Goal: Transaction & Acquisition: Download file/media

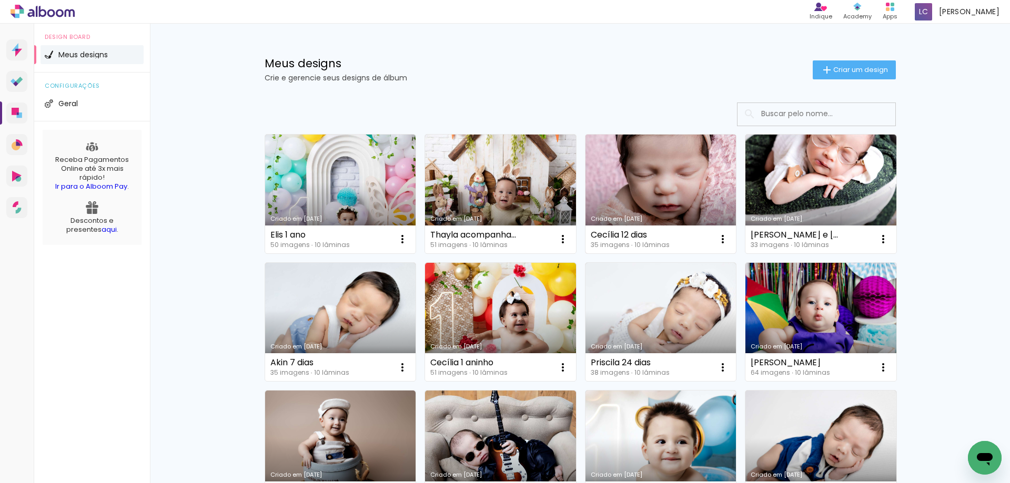
click at [649, 185] on link "Criado em [DATE]" at bounding box center [660, 194] width 151 height 119
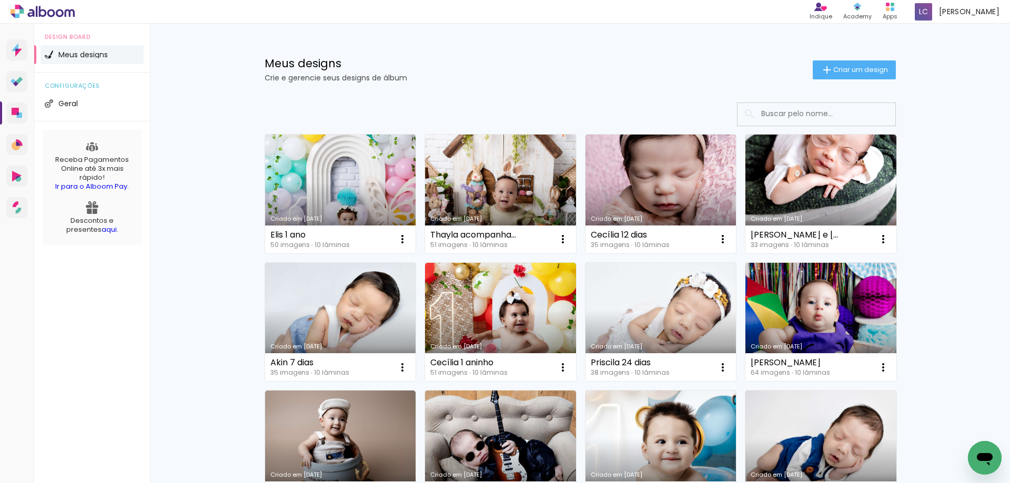
click at [528, 182] on link "Criado em [DATE]" at bounding box center [500, 194] width 151 height 119
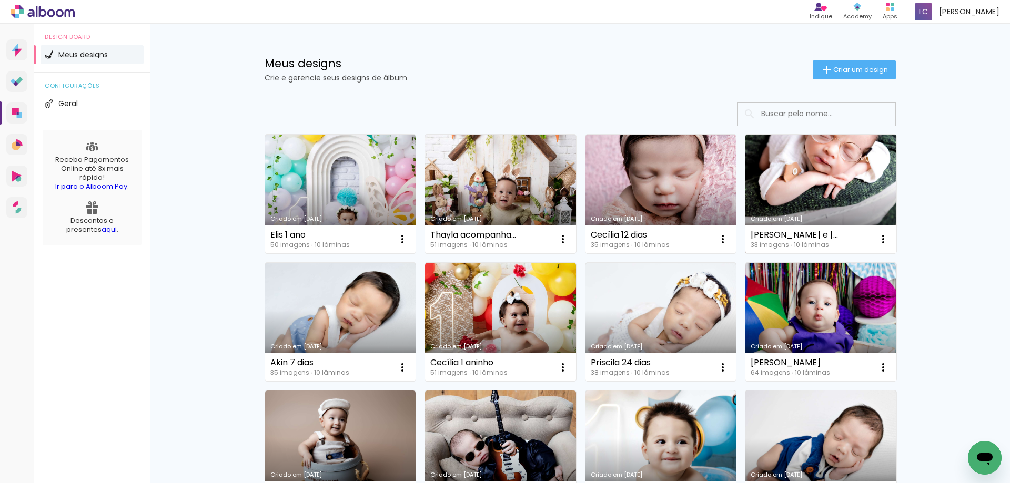
click at [837, 185] on link "Criado em [DATE]" at bounding box center [820, 194] width 151 height 119
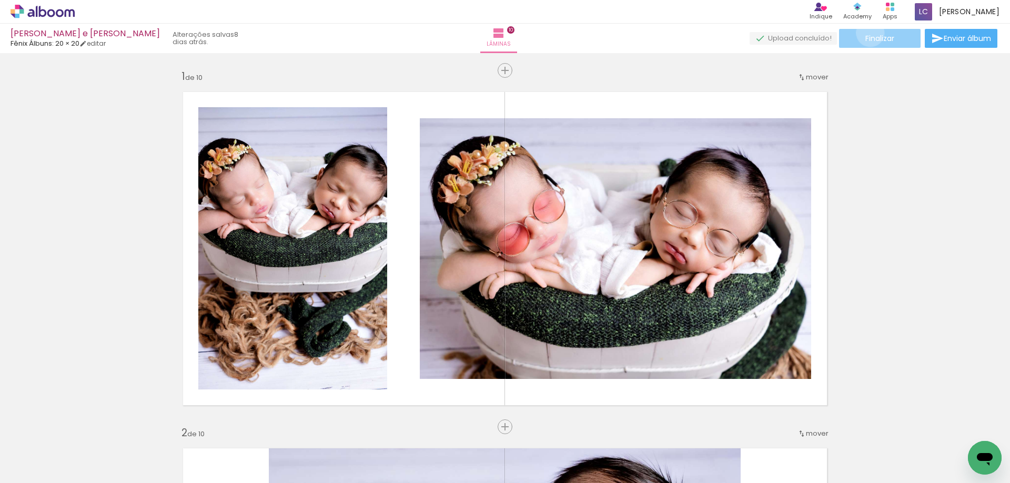
click at [866, 33] on paper-button "Finalizar" at bounding box center [879, 38] width 81 height 19
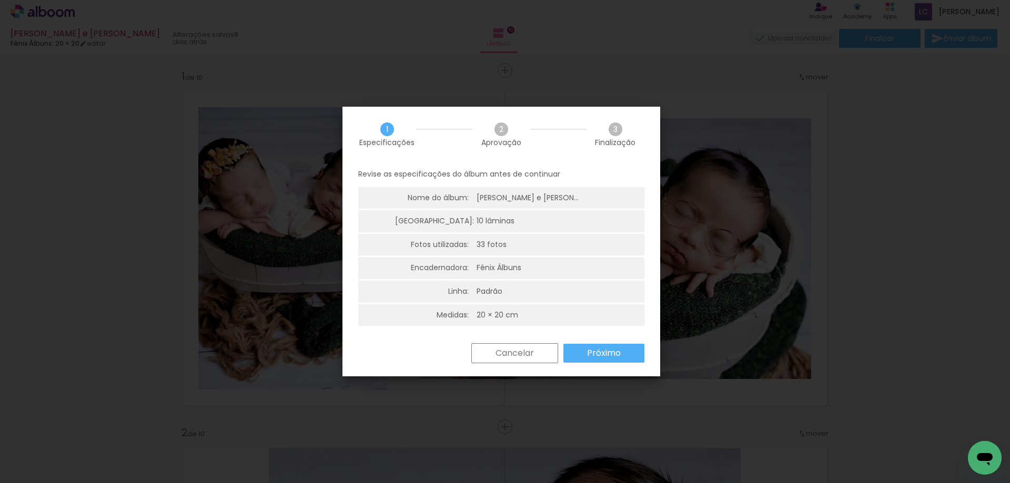
click at [0, 0] on slot "Próximo" at bounding box center [0, 0] width 0 height 0
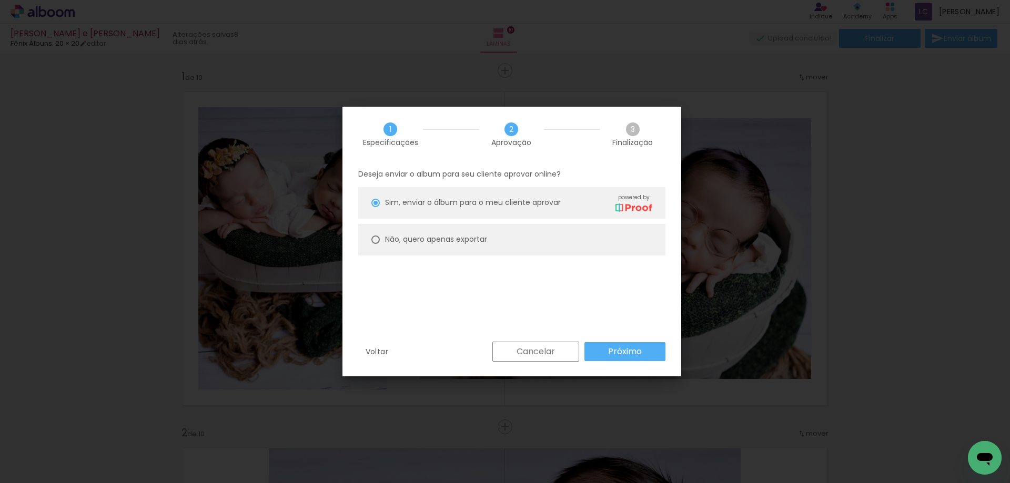
click at [383, 238] on paper-radio-button "Não, quero apenas exportar" at bounding box center [511, 240] width 307 height 32
type paper-radio-button "on"
click at [631, 344] on paper-button "Próximo" at bounding box center [624, 351] width 81 height 19
type input "Alta, 300 DPI"
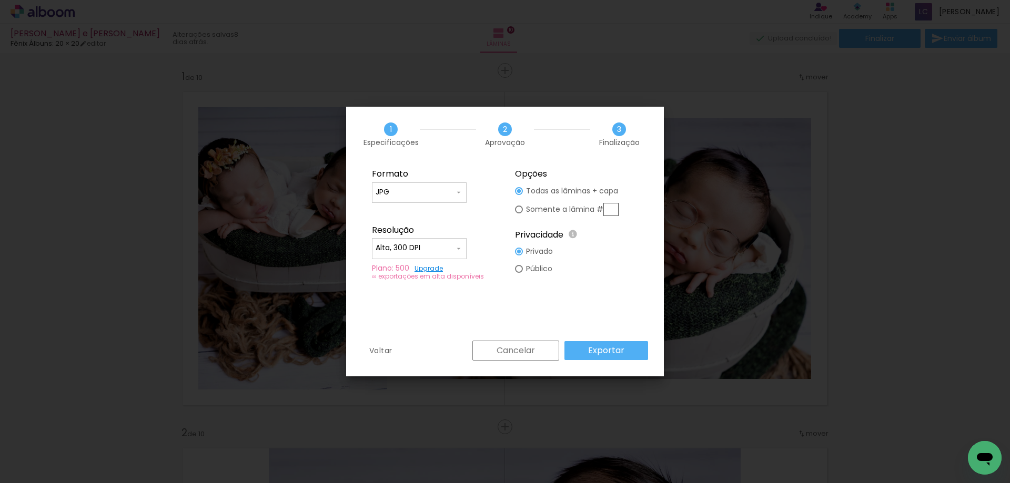
click at [0, 0] on slot "Exportar" at bounding box center [0, 0] width 0 height 0
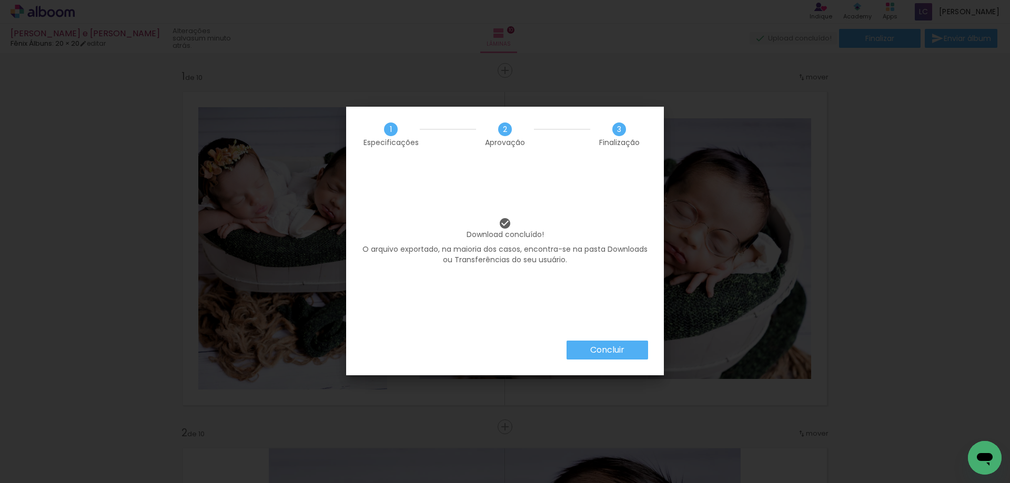
click at [0, 0] on slot "Concluir" at bounding box center [0, 0] width 0 height 0
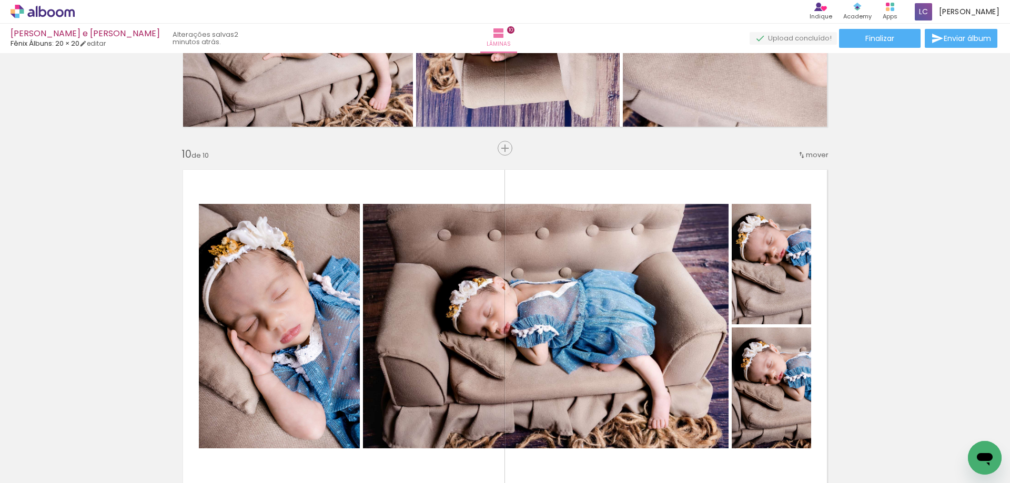
scroll to position [3125, 0]
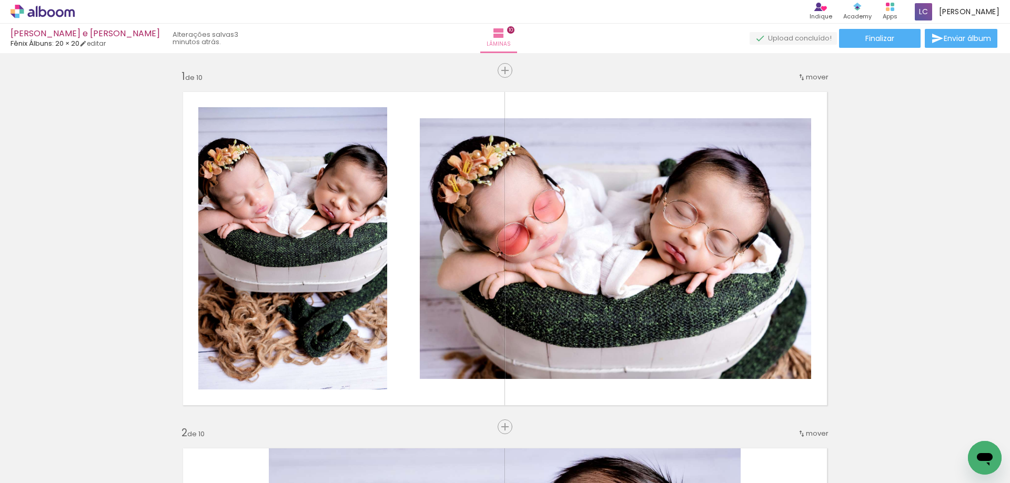
scroll to position [3125, 0]
